Goal: Find specific page/section: Find specific page/section

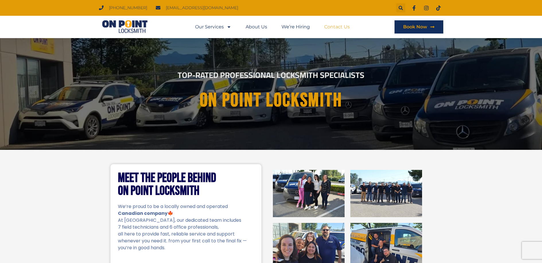
click at [336, 28] on link "Contact Us" at bounding box center [337, 26] width 26 height 13
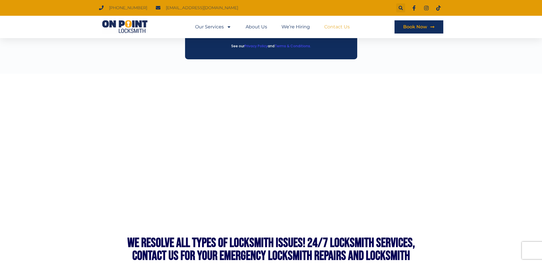
scroll to position [444, 0]
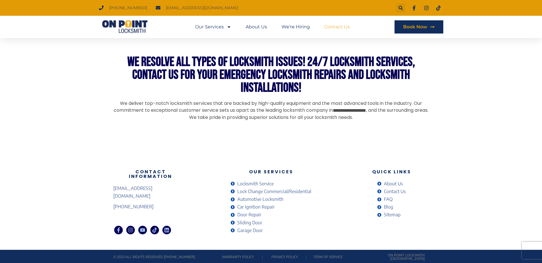
click at [392, 190] on span "Contact Us" at bounding box center [393, 192] width 23 height 8
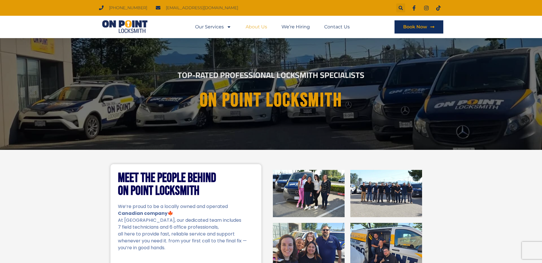
click at [262, 24] on link "About Us" at bounding box center [257, 26] width 22 height 13
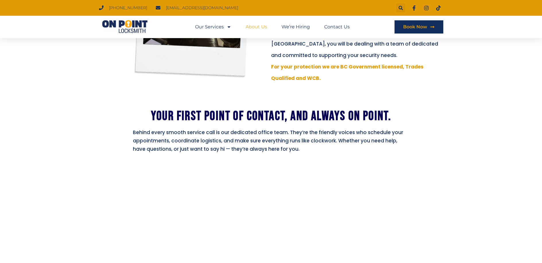
scroll to position [451, 0]
